Goal: Find specific page/section: Find specific page/section

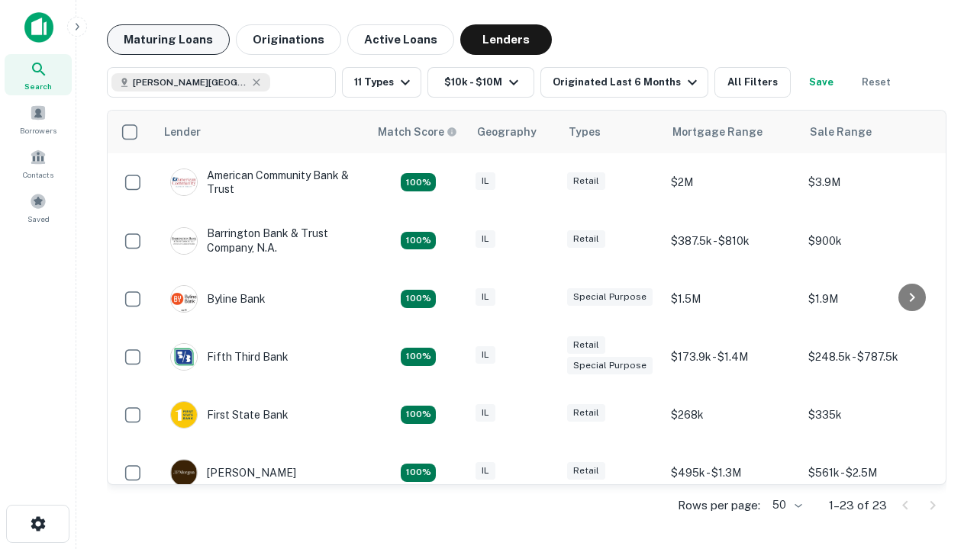
click at [168, 40] on button "Maturing Loans" at bounding box center [168, 39] width 123 height 31
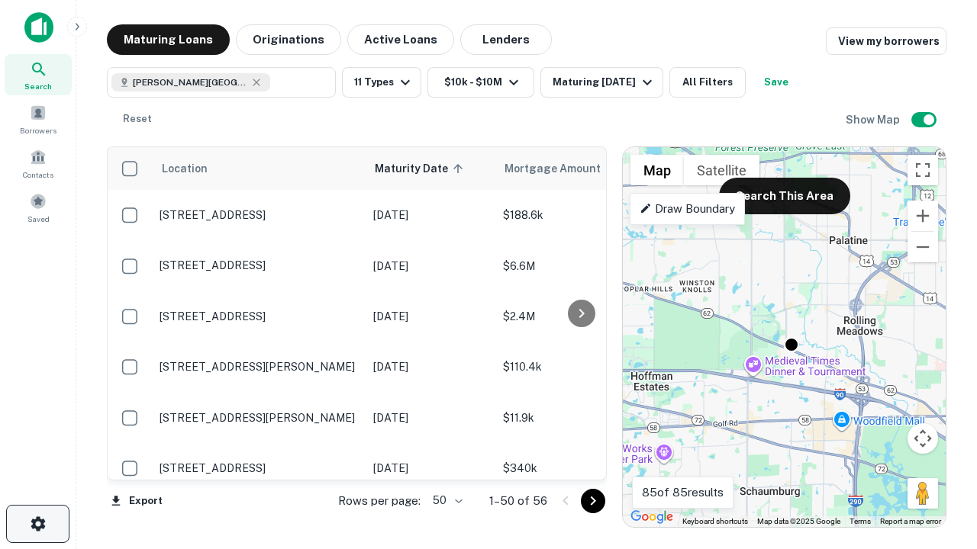
click at [37, 524] on icon "button" at bounding box center [38, 524] width 18 height 18
